Goal: Connect with others: Establish contact or relationships with other users

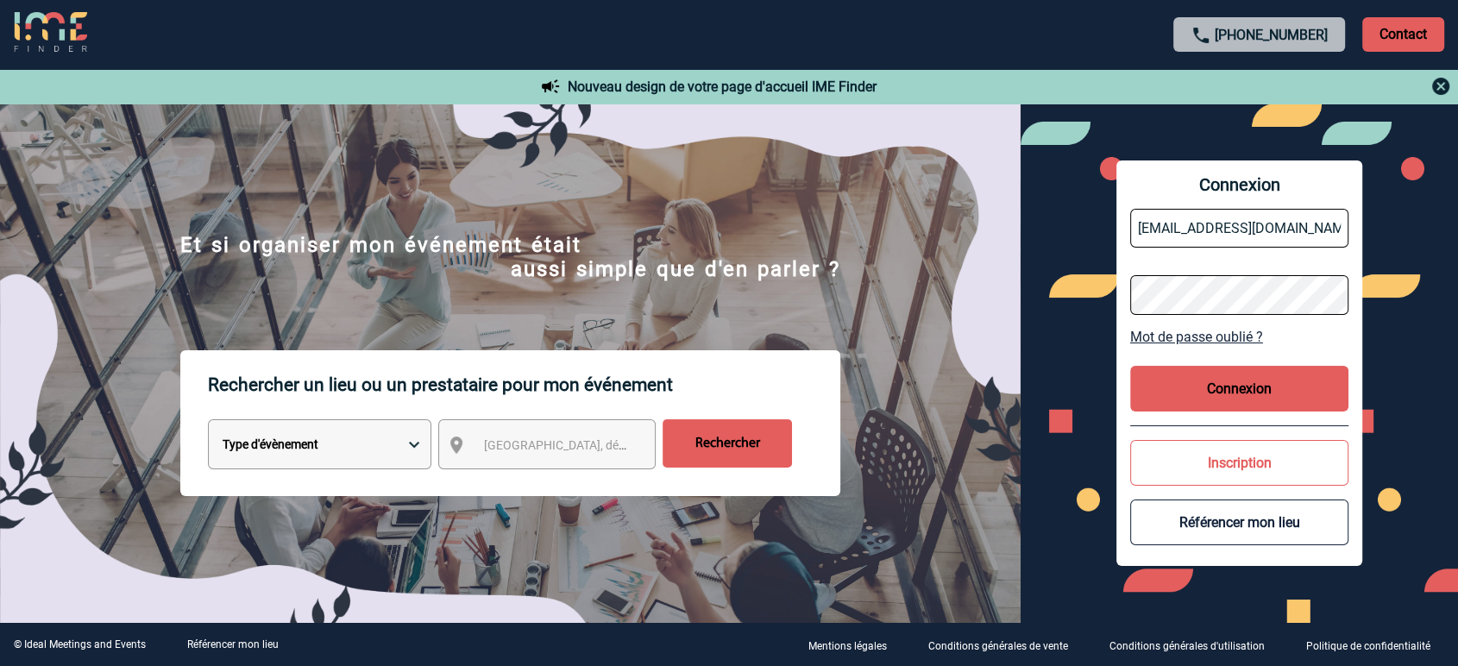
click at [1196, 233] on input "partenariats@ime-groupe.com" at bounding box center [1239, 228] width 219 height 39
type input "jbonnaudet@ime-groupe.com"
click at [1201, 378] on button "Connexion" at bounding box center [1239, 389] width 219 height 46
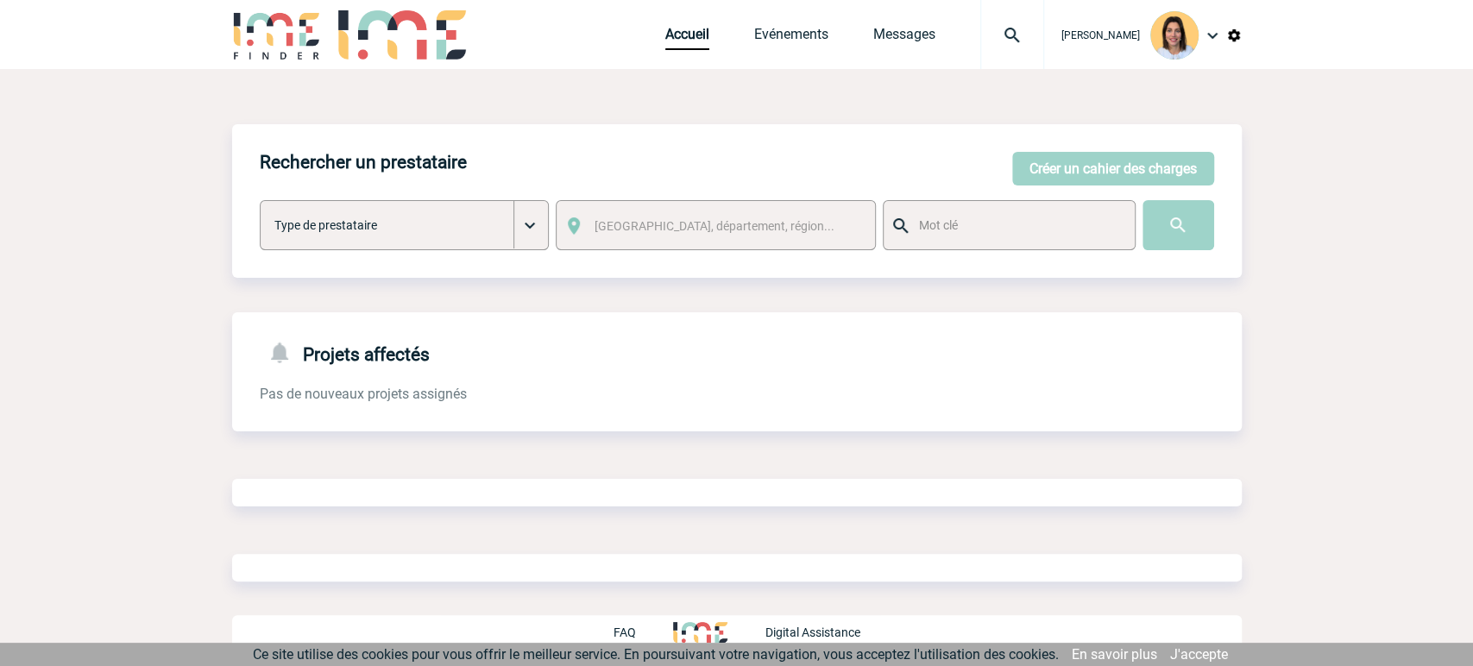
click at [981, 44] on img at bounding box center [1012, 35] width 62 height 21
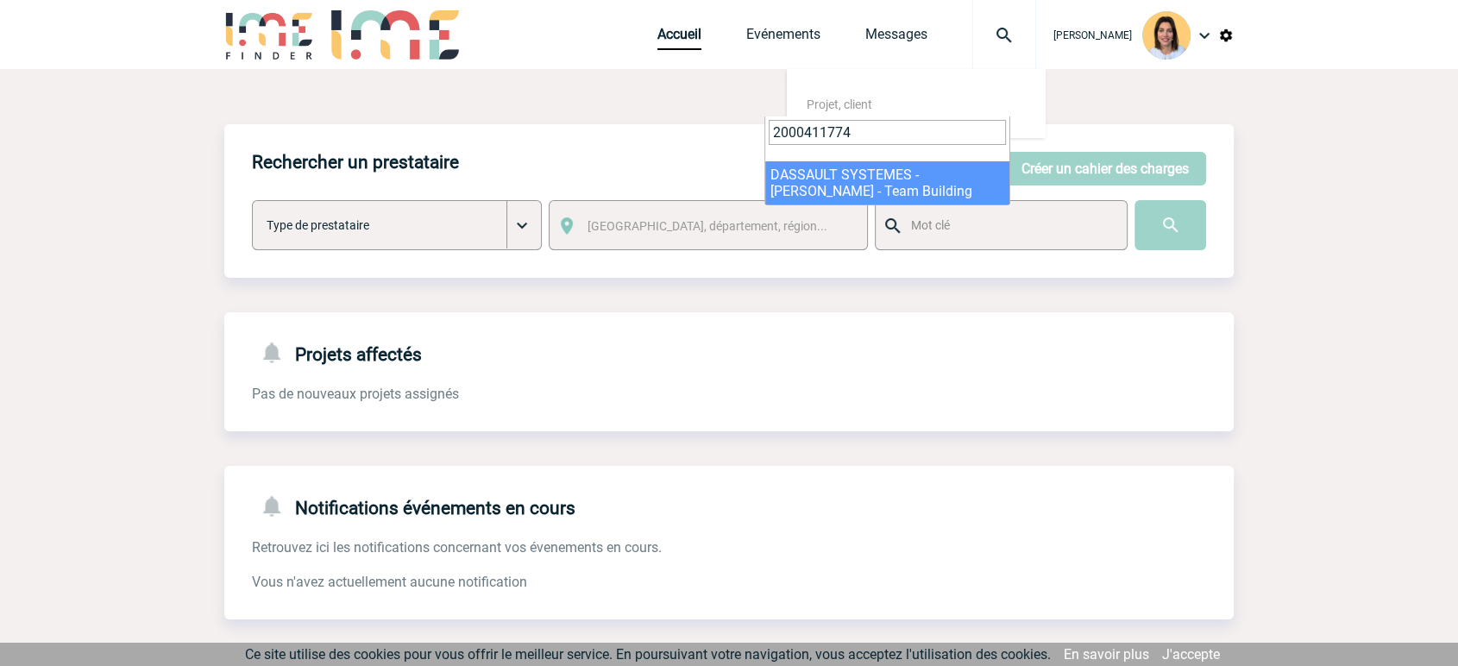
type input "2000411774"
select select "11275"
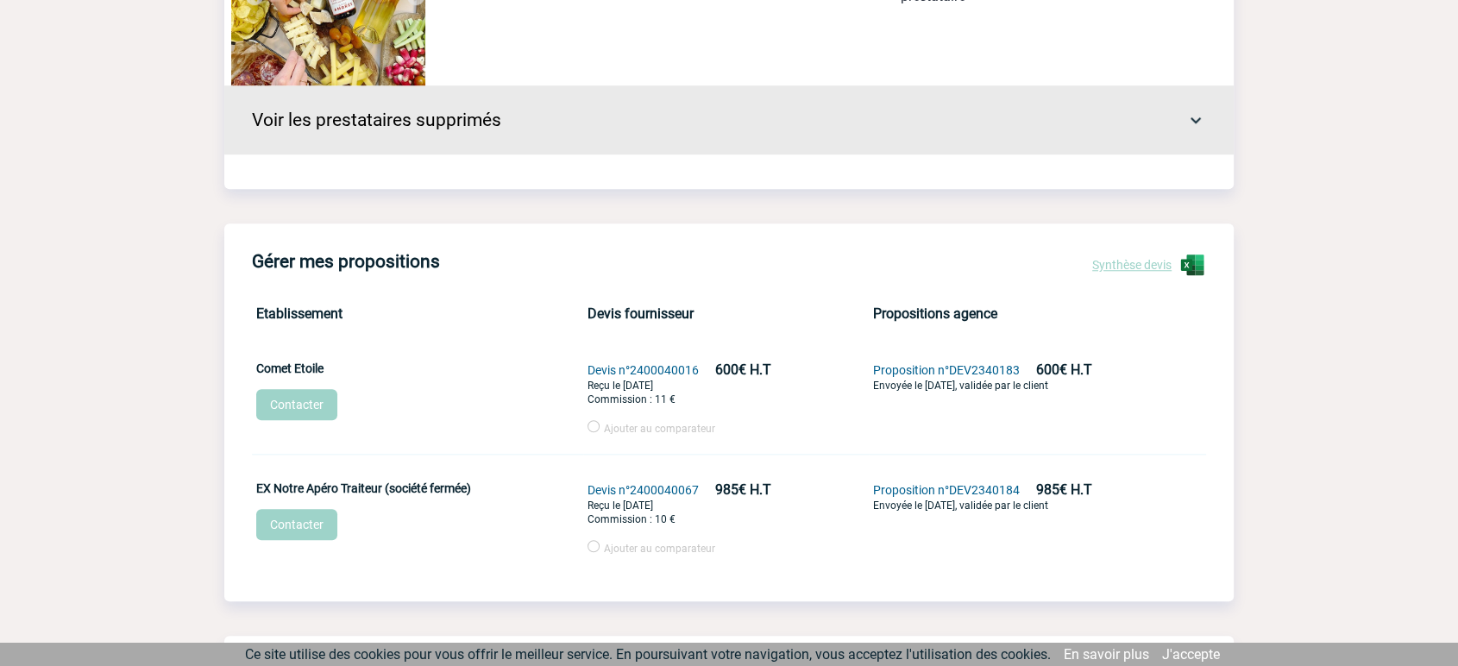
scroll to position [1533, 0]
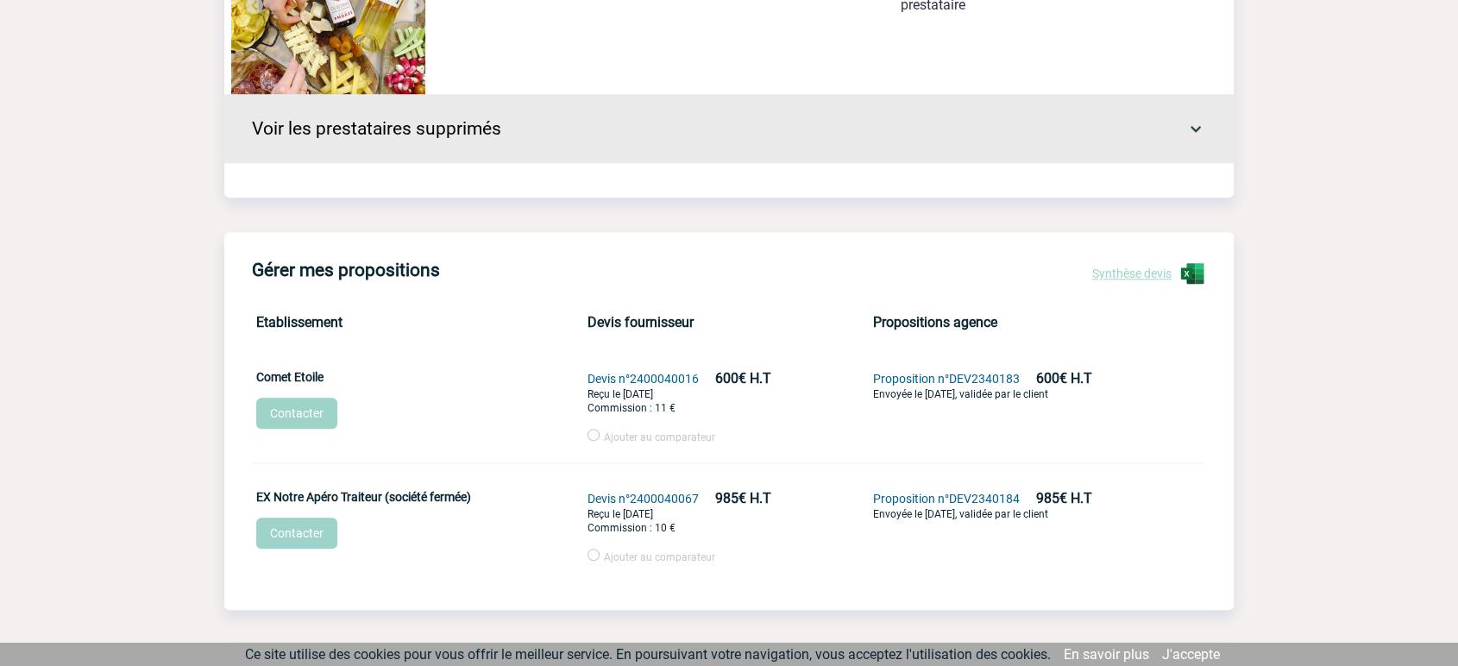
click at [296, 427] on link "Contacter" at bounding box center [296, 413] width 81 height 31
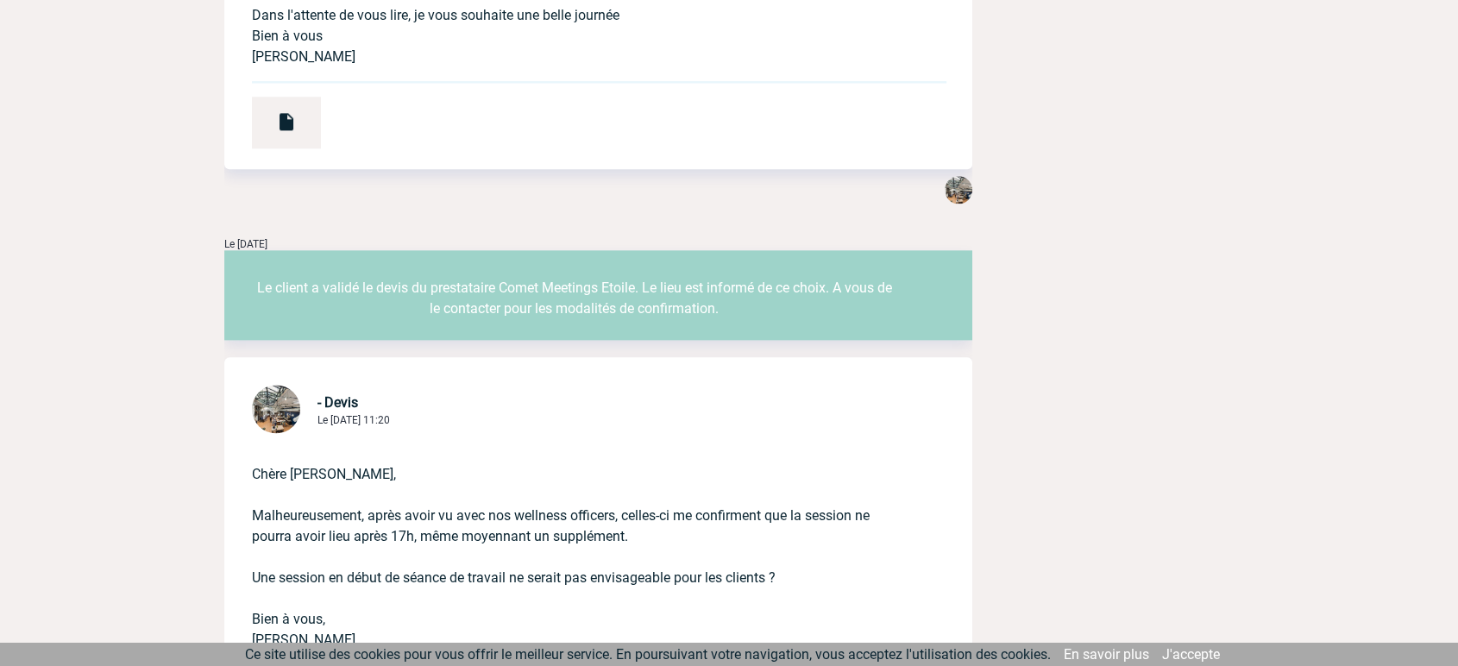
scroll to position [2108, 0]
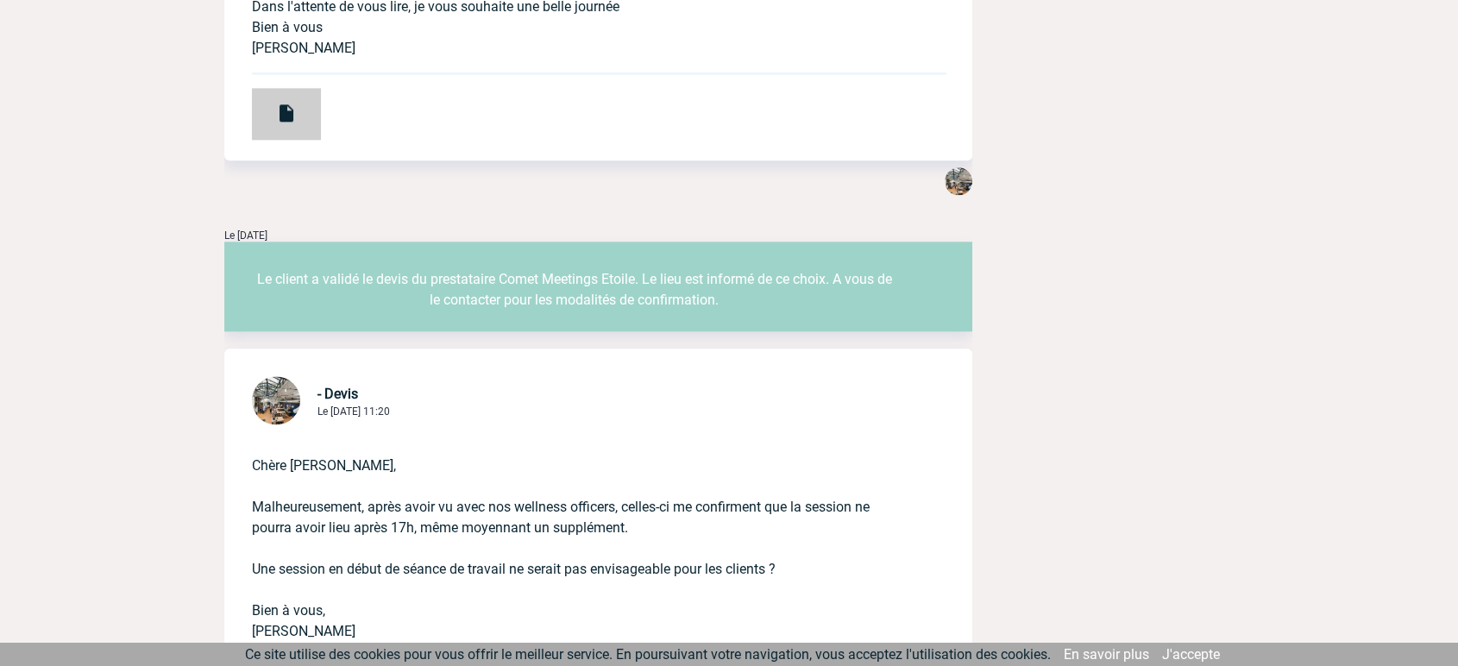
click at [273, 122] on div at bounding box center [286, 114] width 69 height 52
